Goal: Task Accomplishment & Management: Complete application form

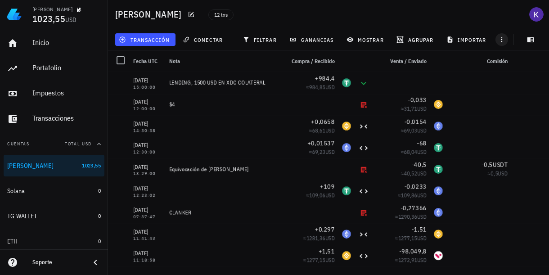
click at [498, 42] on icon "button" at bounding box center [501, 39] width 7 height 7
click at [158, 38] on span "transacción" at bounding box center [145, 39] width 49 height 7
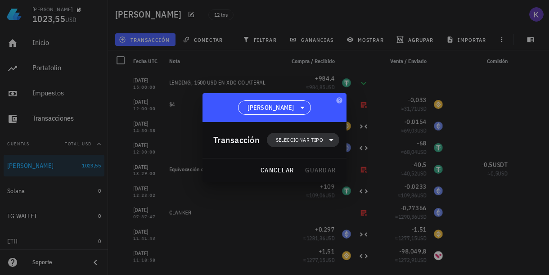
click at [314, 143] on span "Seleccionar tipo" at bounding box center [299, 140] width 47 height 9
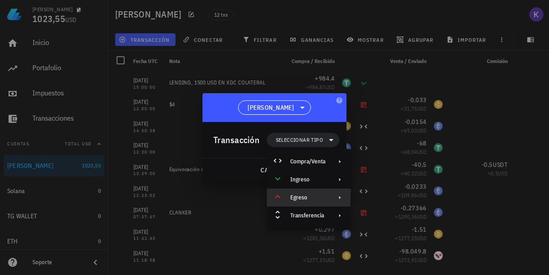
click at [318, 194] on div "Egreso" at bounding box center [307, 197] width 35 height 7
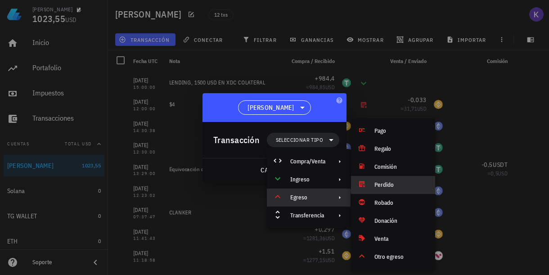
click at [391, 182] on div "Perdido" at bounding box center [402, 184] width 54 height 7
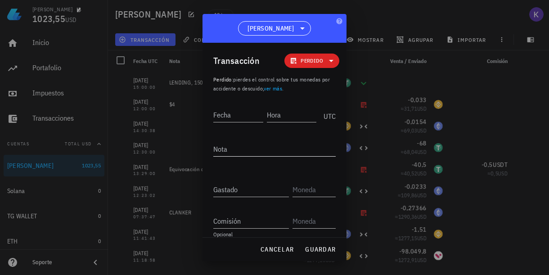
click at [237, 149] on textarea "Nota" at bounding box center [274, 149] width 122 height 14
drag, startPoint x: 240, startPoint y: 149, endPoint x: 204, endPoint y: 149, distance: 35.6
click at [204, 149] on div "Transacción Perdido Perdido : pierdes el control sobre tus monedas por accident…" at bounding box center [275, 140] width 144 height 195
type textarea "WEED"
click at [232, 186] on div "Gastado" at bounding box center [251, 189] width 76 height 14
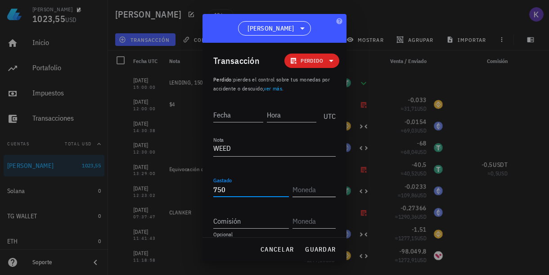
type input "750"
click at [312, 191] on input "text" at bounding box center [313, 189] width 41 height 14
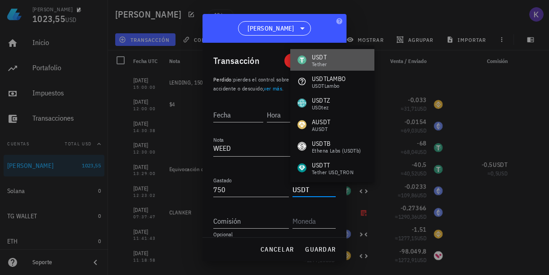
click at [315, 57] on div "USDT" at bounding box center [319, 57] width 15 height 9
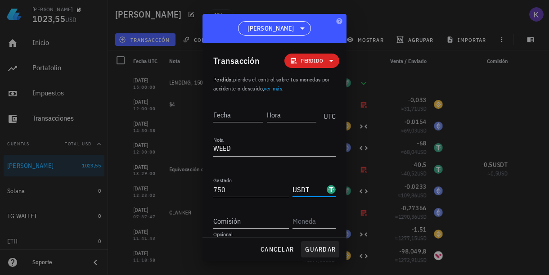
type input "USDT"
click at [314, 249] on span "guardar" at bounding box center [320, 249] width 31 height 8
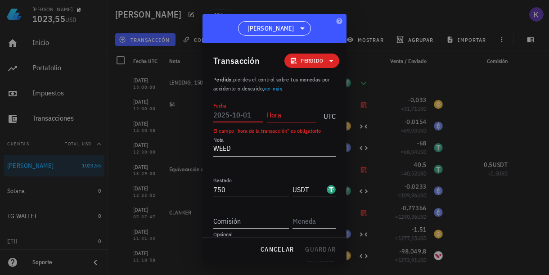
click at [237, 113] on input "Fecha" at bounding box center [238, 115] width 50 height 14
type input "1"
type input "[DATE]"
click at [287, 116] on input "Hora" at bounding box center [292, 115] width 50 height 14
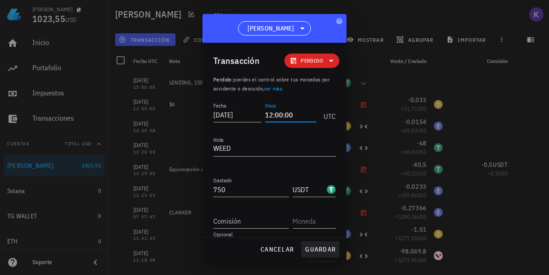
type input "12:00:00"
click at [321, 251] on span "guardar" at bounding box center [320, 249] width 31 height 8
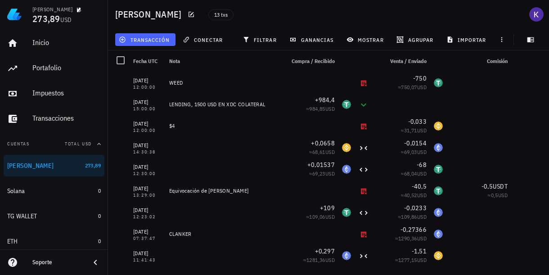
click at [140, 41] on span "transacción" at bounding box center [145, 39] width 49 height 7
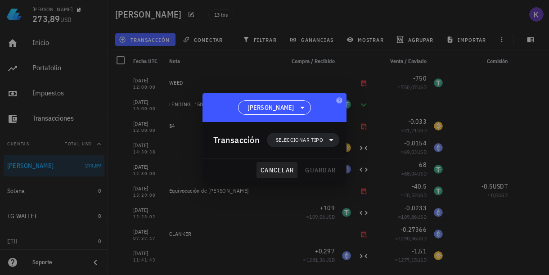
click at [276, 173] on span "cancelar" at bounding box center [277, 170] width 34 height 8
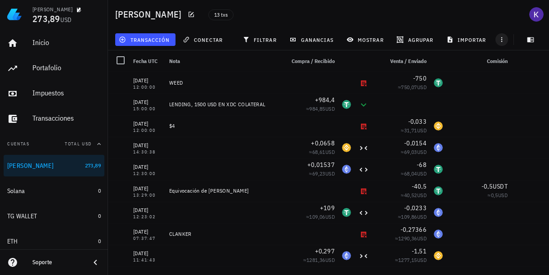
click at [503, 41] on icon "button" at bounding box center [501, 39] width 7 height 7
click at [276, 25] on div "13 txs" at bounding box center [294, 14] width 182 height 23
click at [148, 40] on span "transacción" at bounding box center [145, 39] width 49 height 7
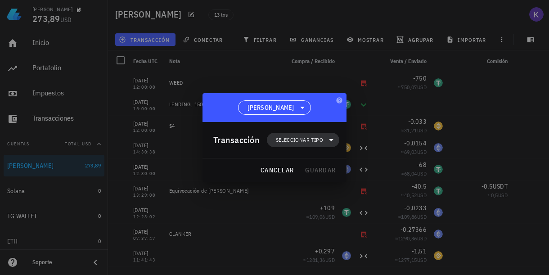
click at [295, 136] on span "Seleccionar tipo" at bounding box center [299, 140] width 47 height 9
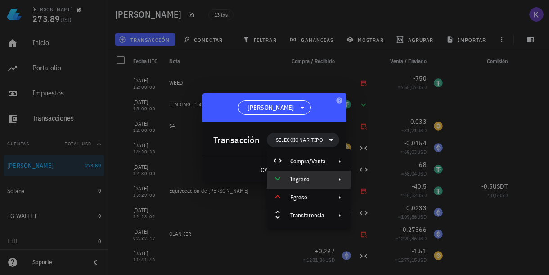
click at [338, 178] on icon at bounding box center [339, 179] width 7 height 7
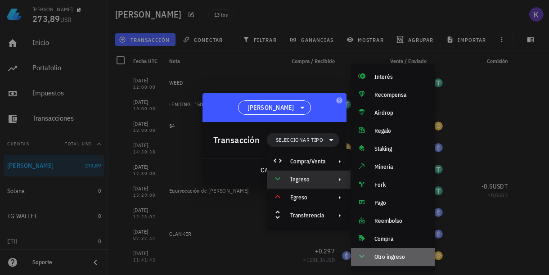
click at [383, 259] on div "Otro ingreso" at bounding box center [402, 256] width 54 height 7
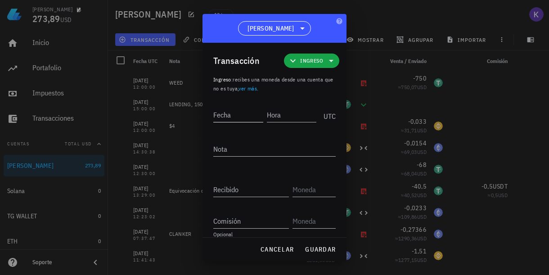
click at [238, 120] on input "Fecha" at bounding box center [238, 115] width 50 height 14
type input "0"
type input "[DATE]"
click at [281, 119] on input "Hora" at bounding box center [290, 115] width 51 height 14
type input "0"
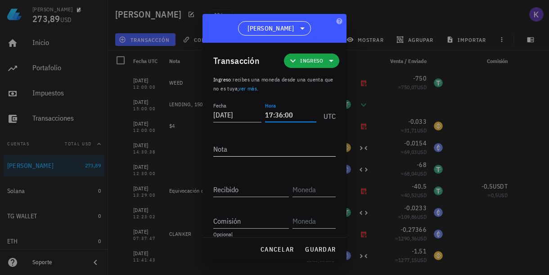
type input "17:36:00"
click at [277, 155] on textarea "Nota" at bounding box center [274, 149] width 122 height 14
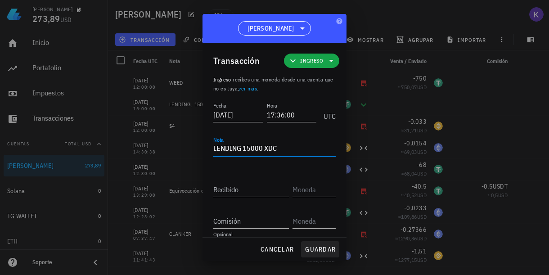
type textarea "LENDING 15000 XDC"
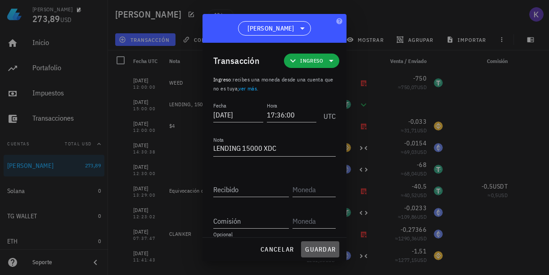
click at [321, 255] on button "guardar" at bounding box center [320, 249] width 38 height 16
click at [252, 184] on input "Recibido" at bounding box center [251, 189] width 76 height 14
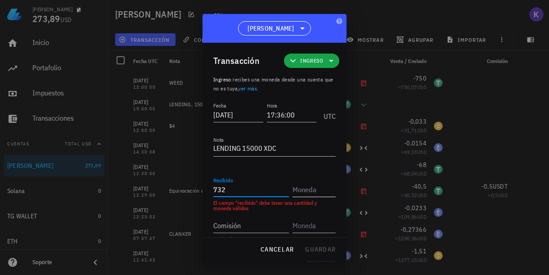
type input "732"
click at [311, 190] on input "text" at bounding box center [313, 189] width 41 height 14
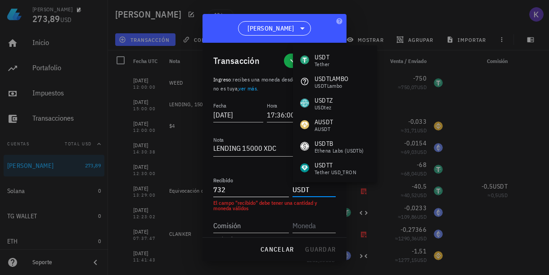
type input "USDT"
click at [268, 189] on input "732" at bounding box center [251, 189] width 76 height 14
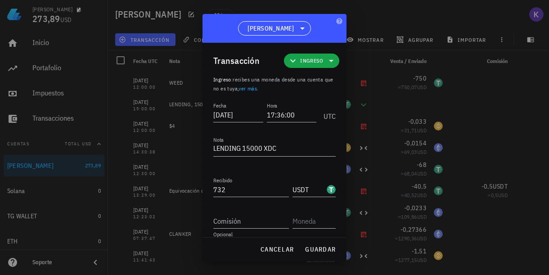
click at [255, 167] on div "Fecha 2025-10-01 Hora 17:36:00 UTC Nota LENDING 15000 XDC Recibido 732 USDT Env…" at bounding box center [274, 182] width 122 height 165
click at [312, 251] on span "guardar" at bounding box center [320, 249] width 31 height 8
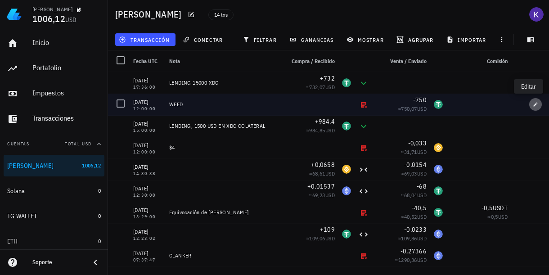
click at [533, 105] on icon "button" at bounding box center [535, 104] width 5 height 5
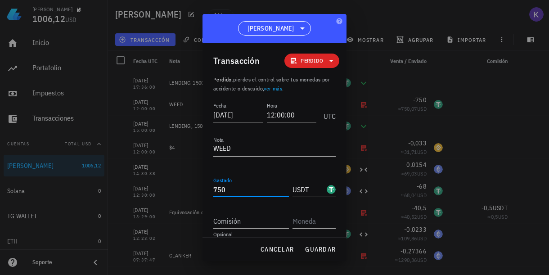
click at [237, 190] on input "750" at bounding box center [251, 189] width 76 height 14
type input "7"
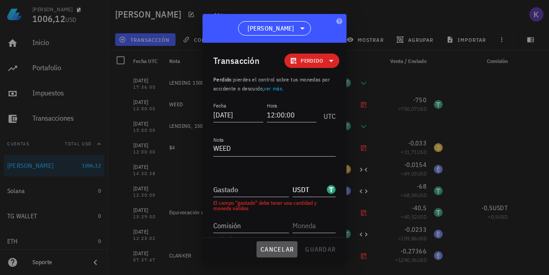
click at [291, 254] on button "cancelar" at bounding box center [277, 249] width 41 height 16
type input "750"
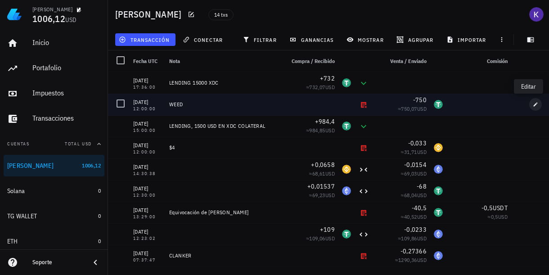
click at [529, 107] on button "button" at bounding box center [535, 104] width 13 height 13
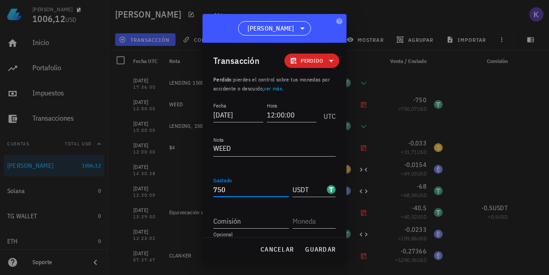
drag, startPoint x: 233, startPoint y: 188, endPoint x: 212, endPoint y: 188, distance: 21.2
click at [212, 188] on div "Transacción Perdido Perdido : pierdes el control sobre tus monedas por accident…" at bounding box center [275, 140] width 144 height 195
click at [277, 255] on button "cancelar" at bounding box center [277, 249] width 41 height 16
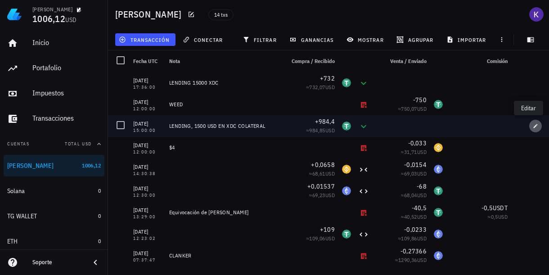
click at [534, 125] on icon "button" at bounding box center [536, 126] width 4 height 4
type input "2025-09-28"
type input "15:00:00"
type textarea "LENDING, 1500 USD EN XDC COLATERAL"
type input "984,4"
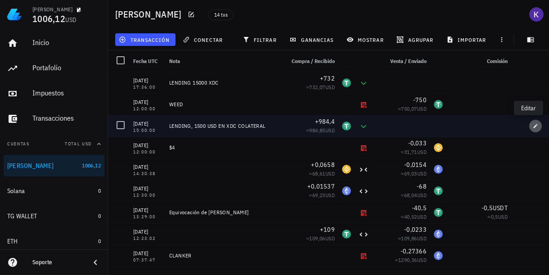
type input "USDT"
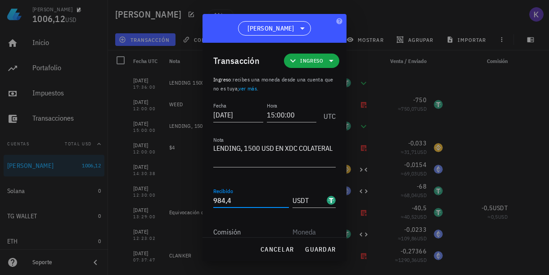
drag, startPoint x: 245, startPoint y: 201, endPoint x: 240, endPoint y: 201, distance: 4.5
click at [240, 201] on input "984,4" at bounding box center [251, 200] width 76 height 14
click at [276, 255] on button "cancelar" at bounding box center [277, 249] width 41 height 16
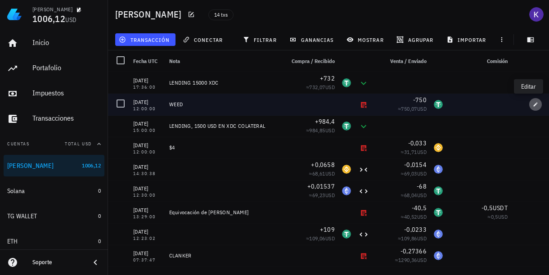
click at [530, 108] on button "button" at bounding box center [535, 104] width 13 height 13
type input "[DATE]"
type input "12:00:00"
type textarea "WEED"
type input "750"
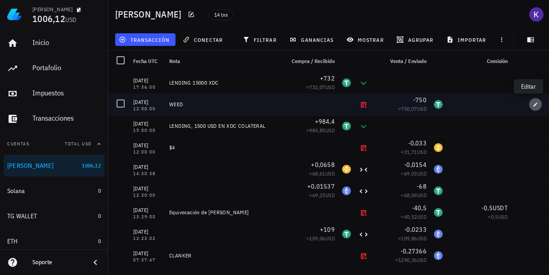
type input "USDT"
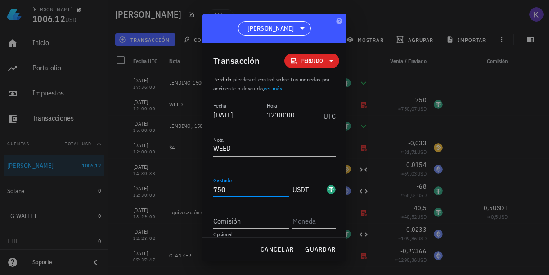
drag, startPoint x: 235, startPoint y: 190, endPoint x: 194, endPoint y: 190, distance: 40.1
click at [194, 190] on div "Keppler 1006,12 USD Inicio Portafolio Impuestos Transacciones Cuentas Total USD…" at bounding box center [274, 137] width 549 height 275
click at [315, 248] on span "guardar" at bounding box center [320, 249] width 31 height 8
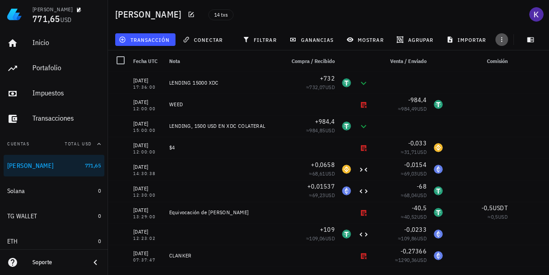
click at [502, 42] on icon "button" at bounding box center [501, 39] width 7 height 7
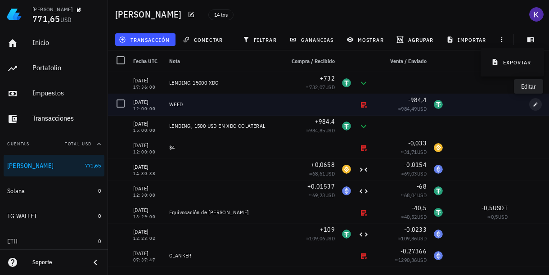
click at [533, 107] on icon "button" at bounding box center [535, 104] width 5 height 5
type input "984,4"
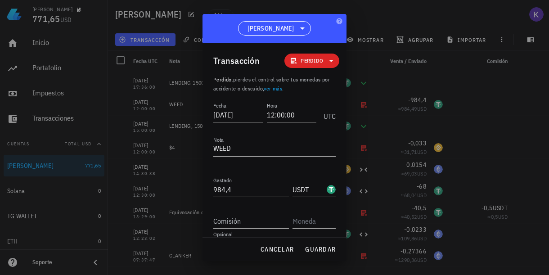
click at [320, 51] on div "Transacción Perdido" at bounding box center [276, 61] width 126 height 36
click at [320, 56] on span "Perdido" at bounding box center [312, 61] width 44 height 14
click at [331, 43] on div "Transacción Perdido" at bounding box center [276, 61] width 126 height 36
click at [316, 248] on span "guardar" at bounding box center [320, 249] width 31 height 8
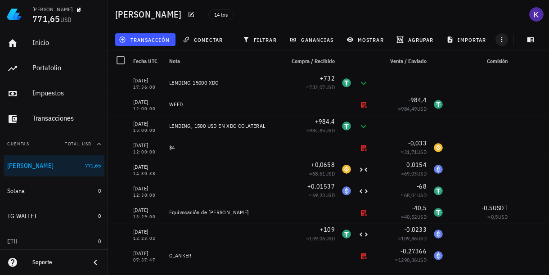
click at [502, 40] on icon "button" at bounding box center [501, 39] width 7 height 7
click at [164, 37] on span "transacción" at bounding box center [145, 39] width 49 height 7
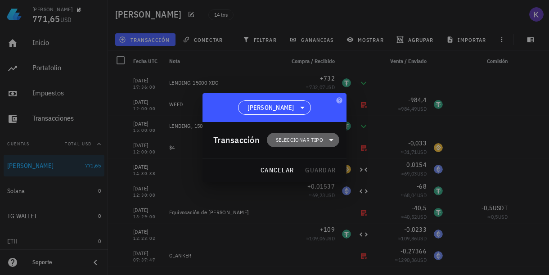
click at [295, 139] on span "Seleccionar tipo" at bounding box center [299, 140] width 47 height 9
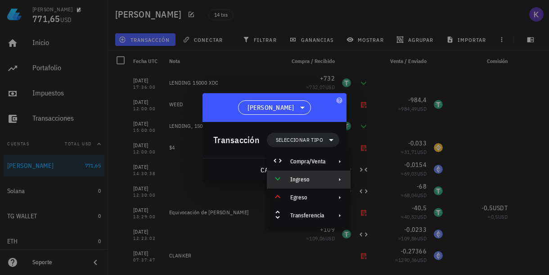
click at [325, 180] on div "Ingreso" at bounding box center [307, 179] width 35 height 7
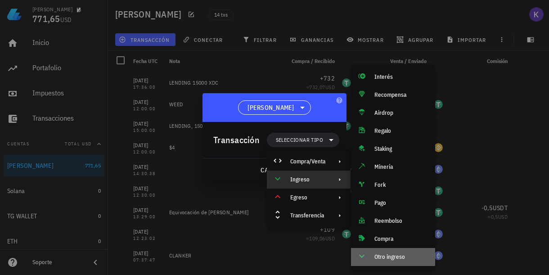
click at [384, 252] on div "Otro ingreso" at bounding box center [393, 257] width 84 height 18
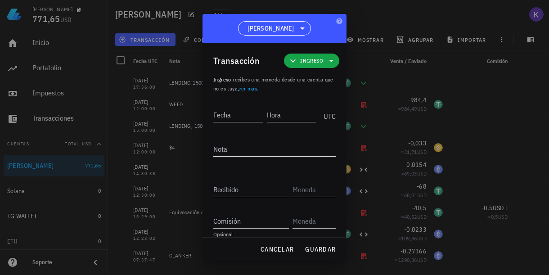
click at [240, 145] on textarea "Nota" at bounding box center [274, 149] width 122 height 14
type textarea "WEED"
click at [237, 116] on input "Fecha" at bounding box center [238, 115] width 51 height 14
type input "[DATE]"
click at [278, 116] on input "Hora" at bounding box center [292, 115] width 48 height 14
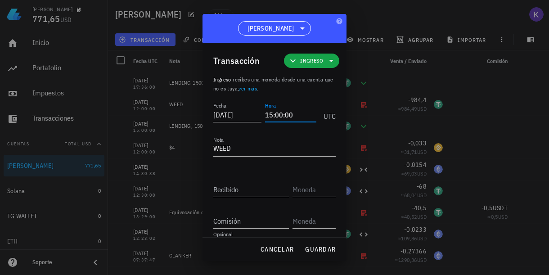
type input "15:00:00"
click at [249, 184] on input "Recibido" at bounding box center [251, 189] width 76 height 14
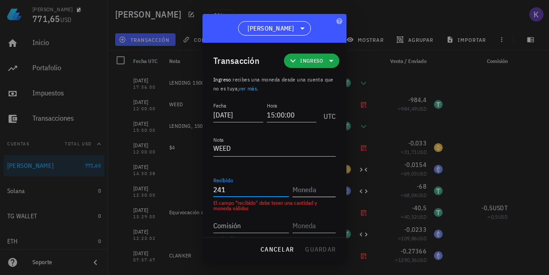
type input "241"
click at [303, 190] on input "text" at bounding box center [313, 189] width 41 height 14
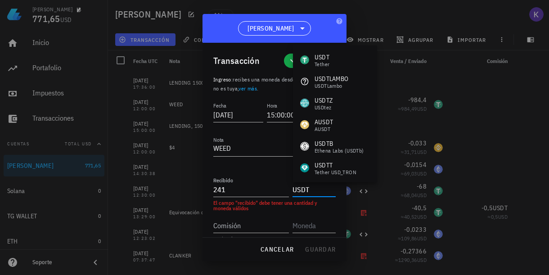
type input "USDT"
click at [323, 253] on div "cancelar guardar" at bounding box center [275, 249] width 144 height 23
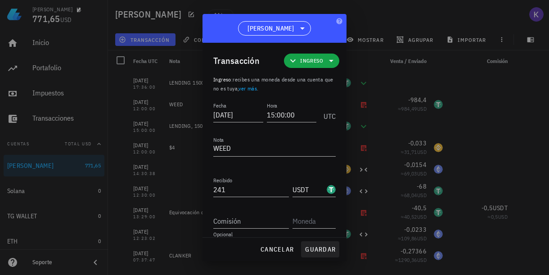
click at [323, 251] on span "guardar" at bounding box center [320, 249] width 31 height 8
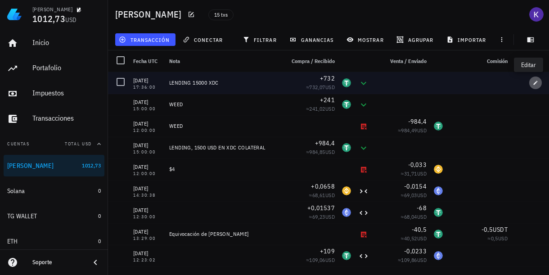
click at [529, 85] on span "button" at bounding box center [535, 82] width 13 height 5
type input "17:36:00"
type textarea "LENDING 15000 XDC"
type input "732"
type input "USDT"
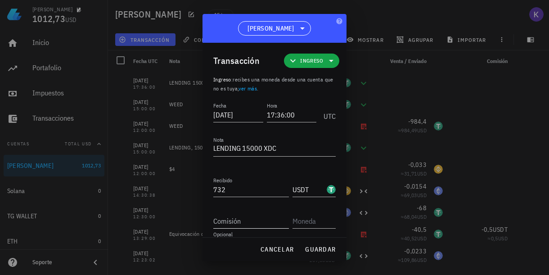
click at [249, 223] on input "Comisión" at bounding box center [251, 221] width 76 height 14
type input "1"
click at [311, 221] on input "text" at bounding box center [313, 221] width 41 height 14
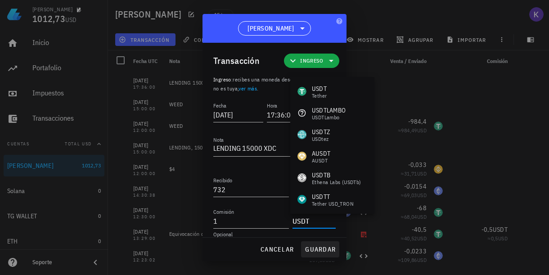
type input "USDT"
click at [316, 246] on span "guardar" at bounding box center [320, 249] width 31 height 8
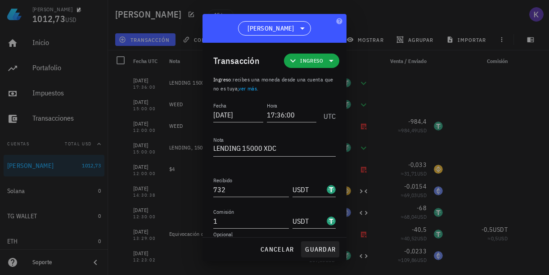
click at [319, 250] on span "guardar" at bounding box center [320, 249] width 31 height 8
